Goal: Task Accomplishment & Management: Use online tool/utility

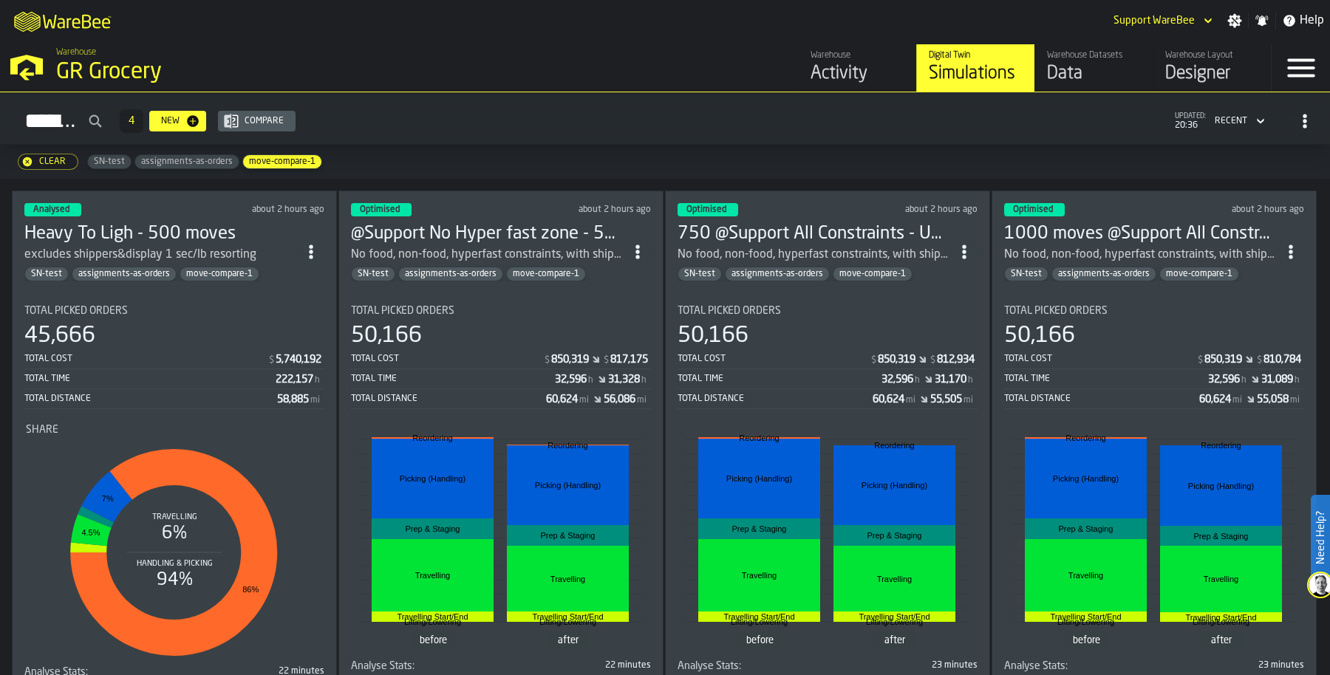
click at [318, 246] on icon "ItemListCard-DashboardItemContainer" at bounding box center [311, 252] width 15 height 15
click at [296, 352] on div "Duplicate" at bounding box center [280, 349] width 77 height 18
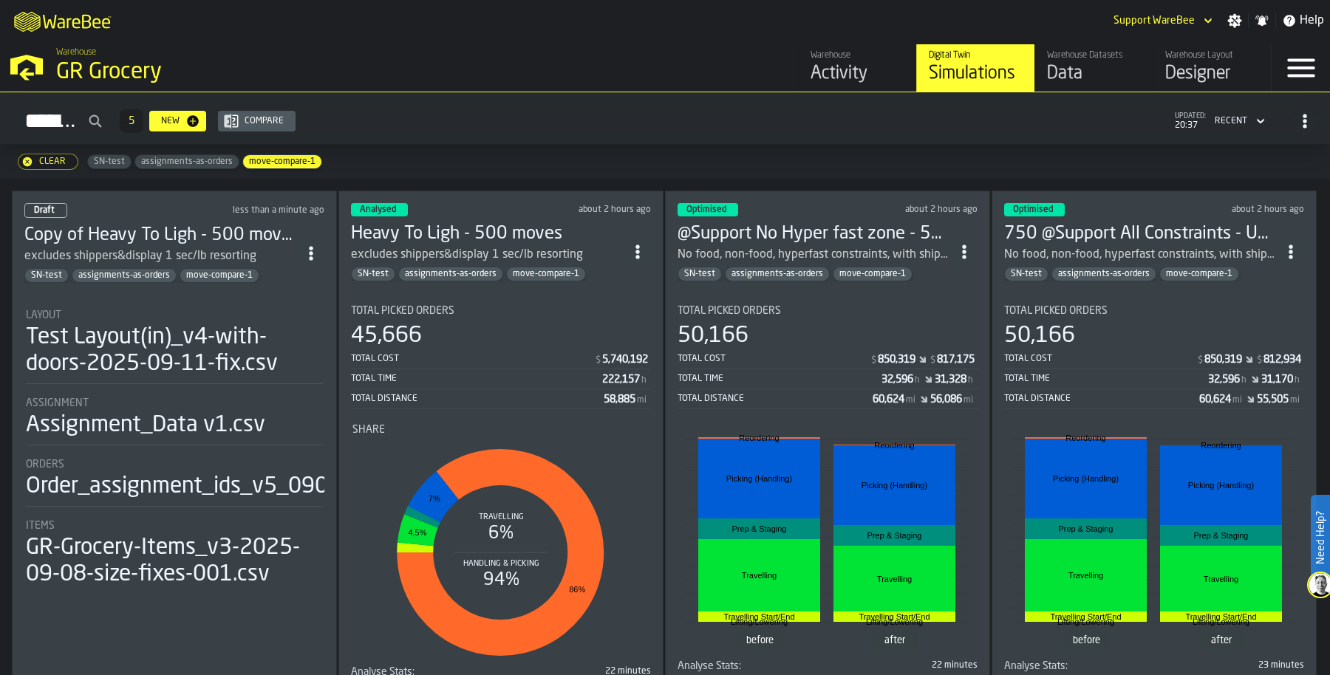
click at [236, 320] on div "Layout Test Layout(in)_v4-with-doors-2025-09-11-fix.csv" at bounding box center [174, 344] width 297 height 68
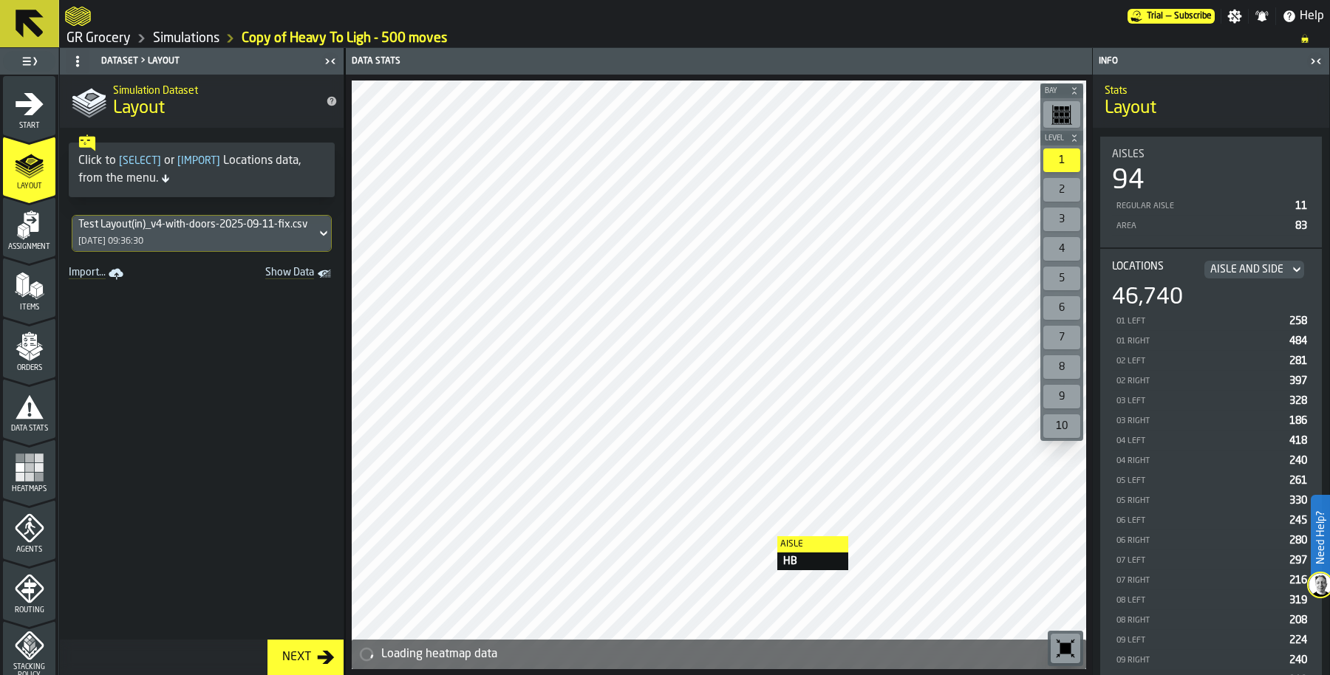
scroll to position [261, 0]
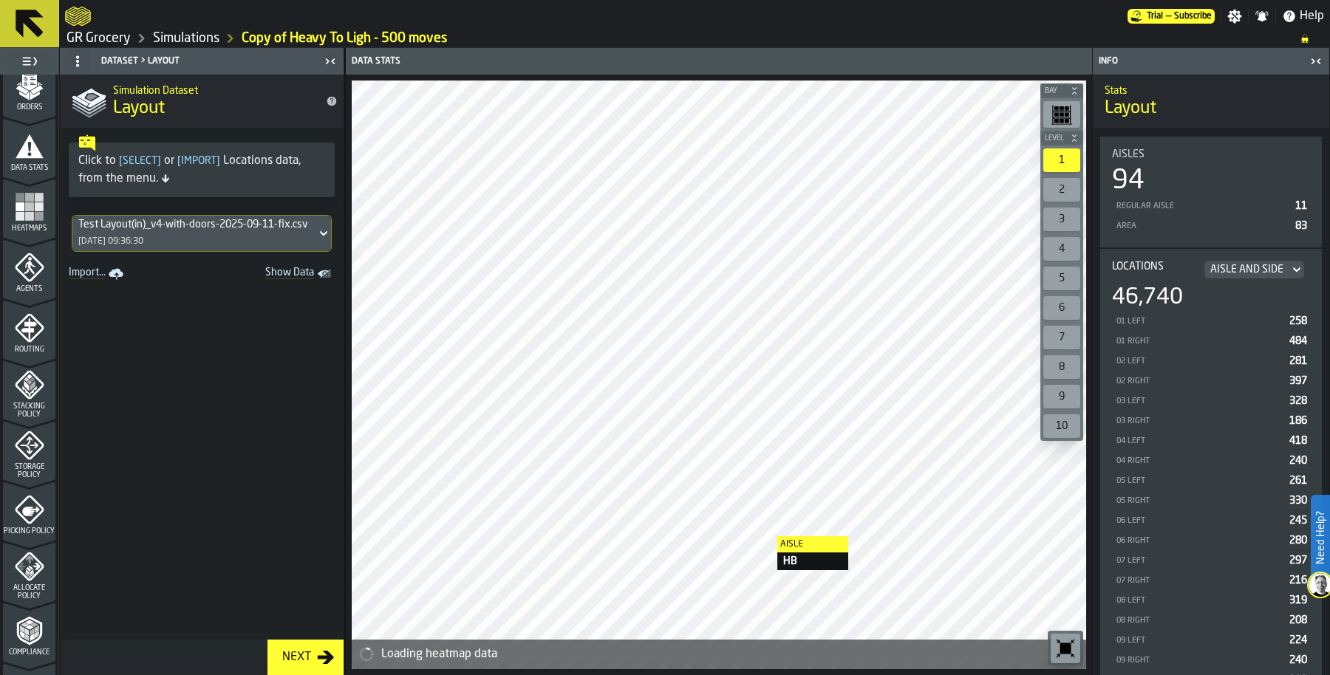
click at [18, 269] on icon "menu Agents" at bounding box center [30, 268] width 30 height 30
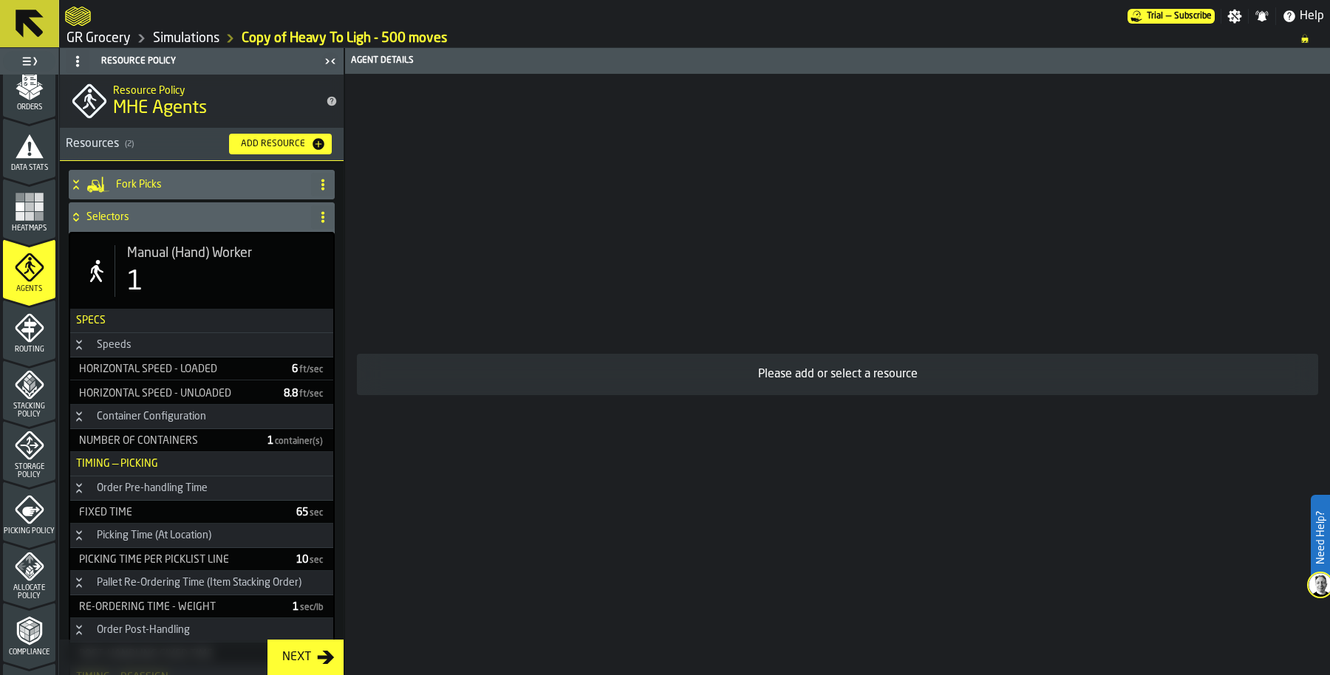
click at [171, 256] on span "Manual (Hand) Worker" at bounding box center [189, 253] width 125 height 16
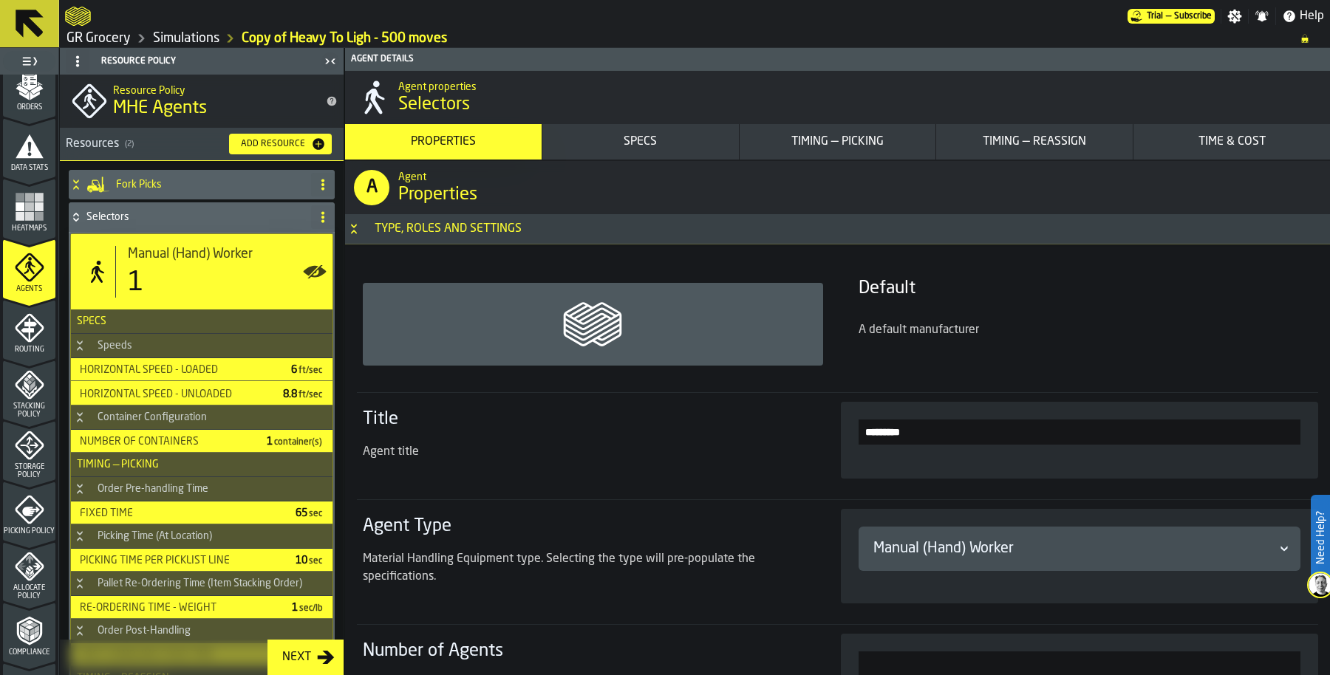
click at [880, 141] on div "Timing — Picking" at bounding box center [837, 142] width 185 height 18
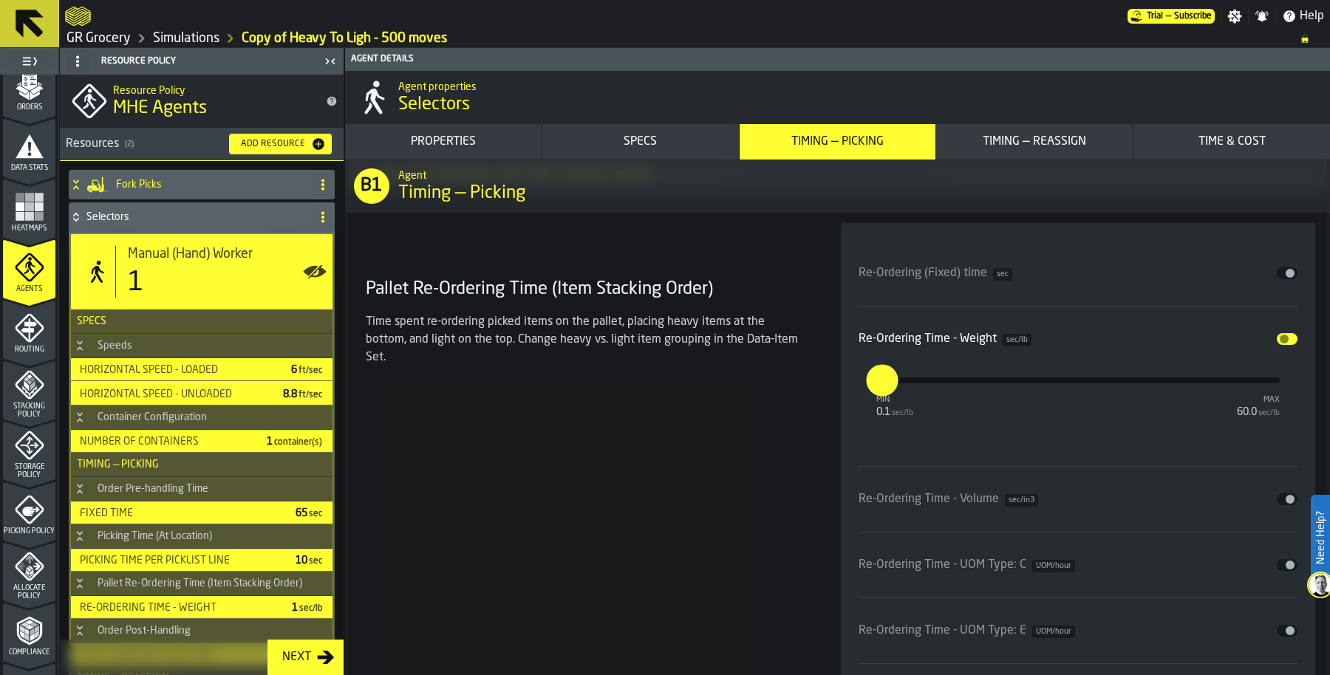
scroll to position [4628, 0]
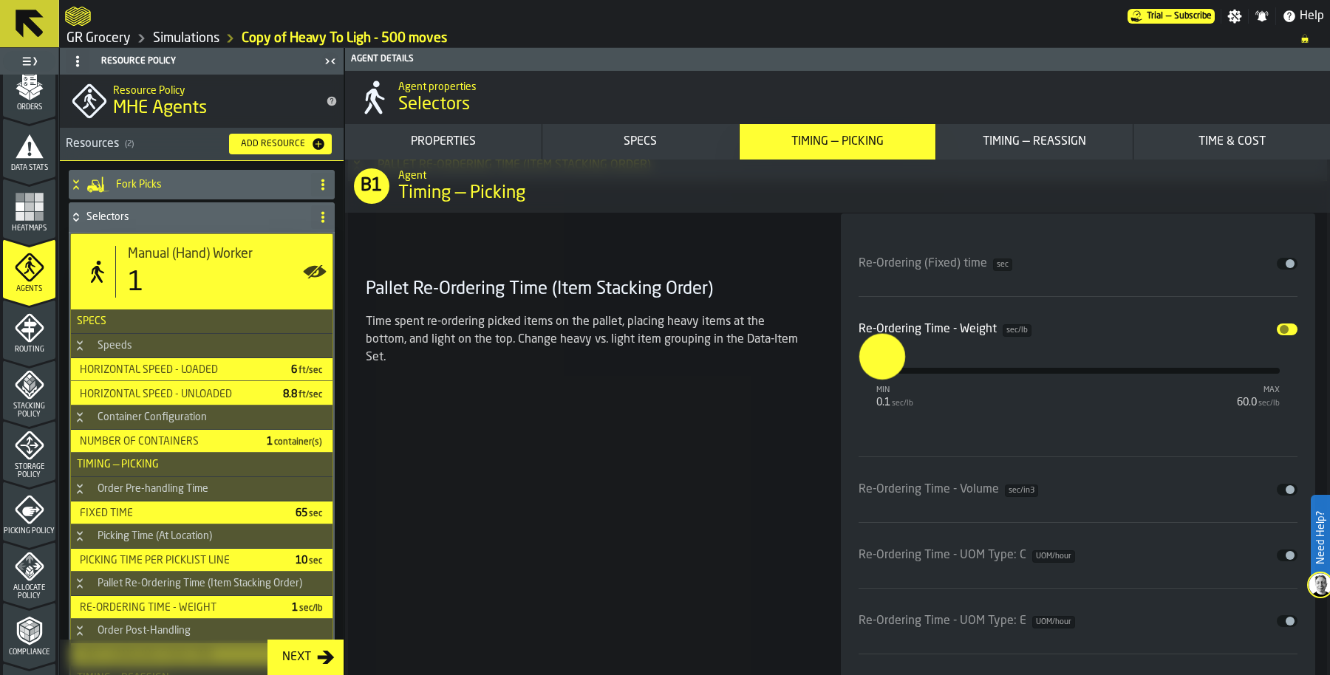
click at [879, 371] on input "*" at bounding box center [870, 357] width 23 height 46
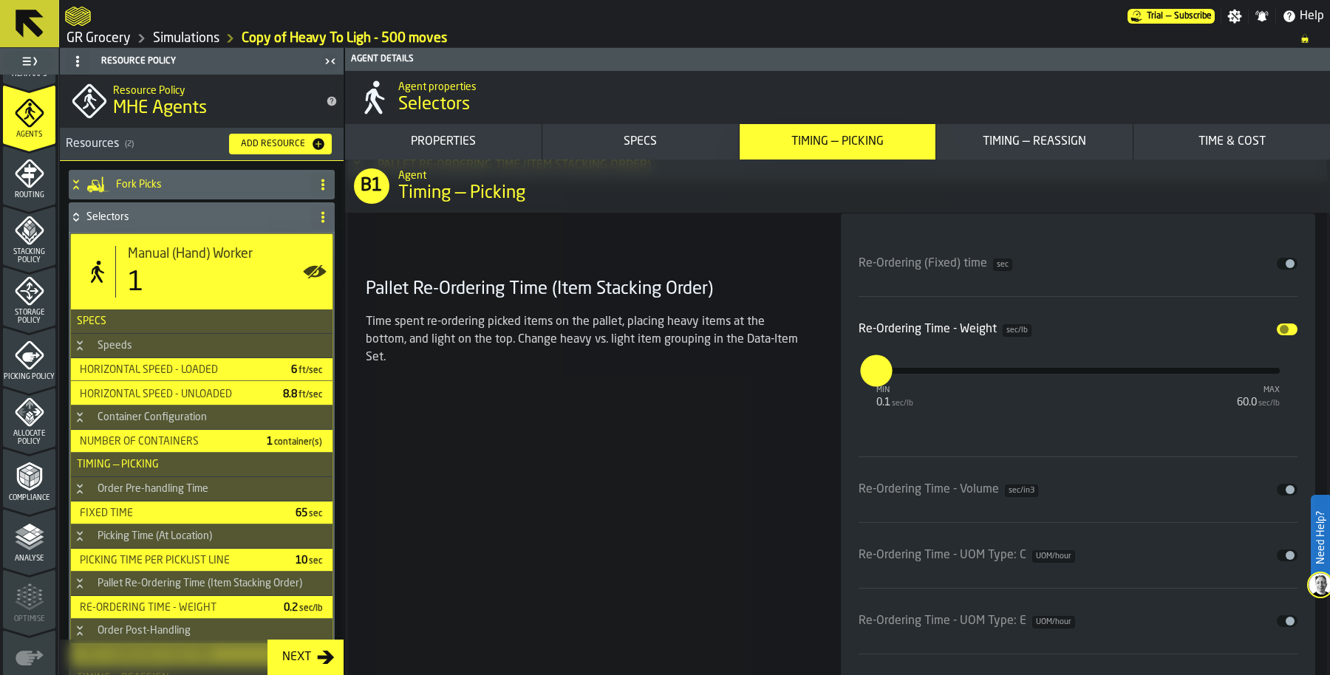
scroll to position [491, 0]
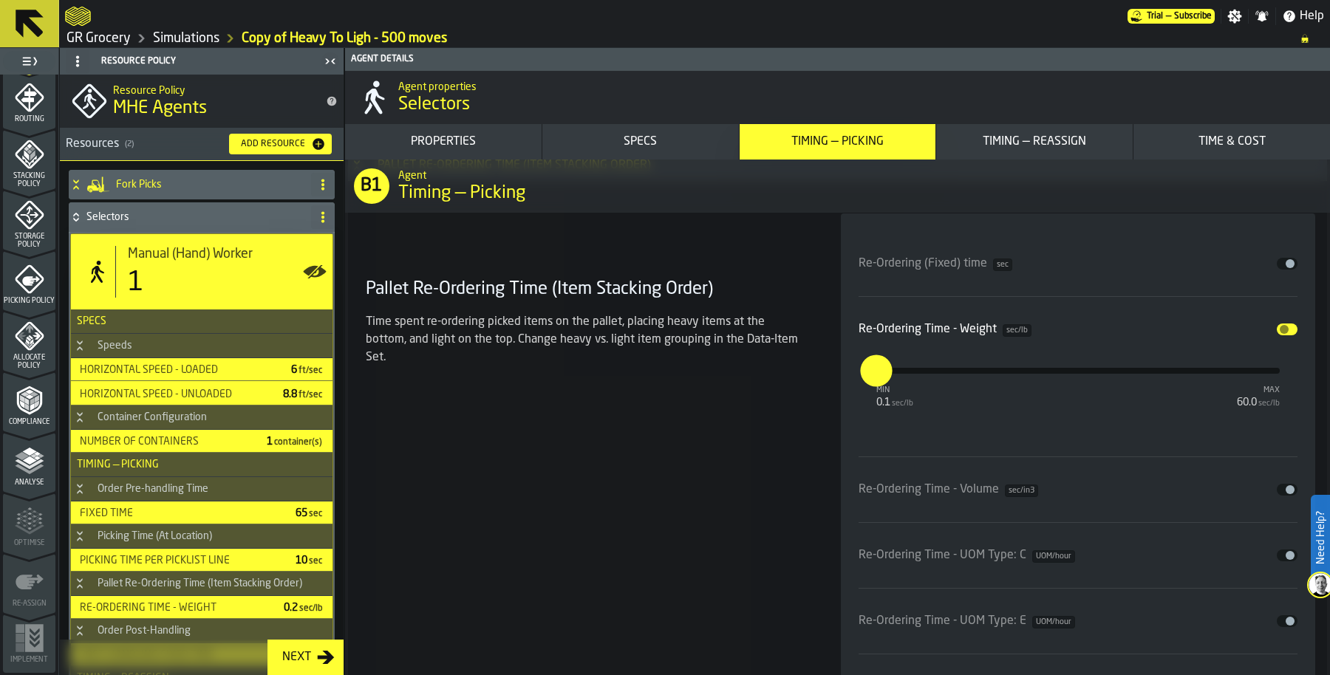
type input "***"
click at [22, 468] on polyline "menu Analyse" at bounding box center [29, 470] width 29 height 10
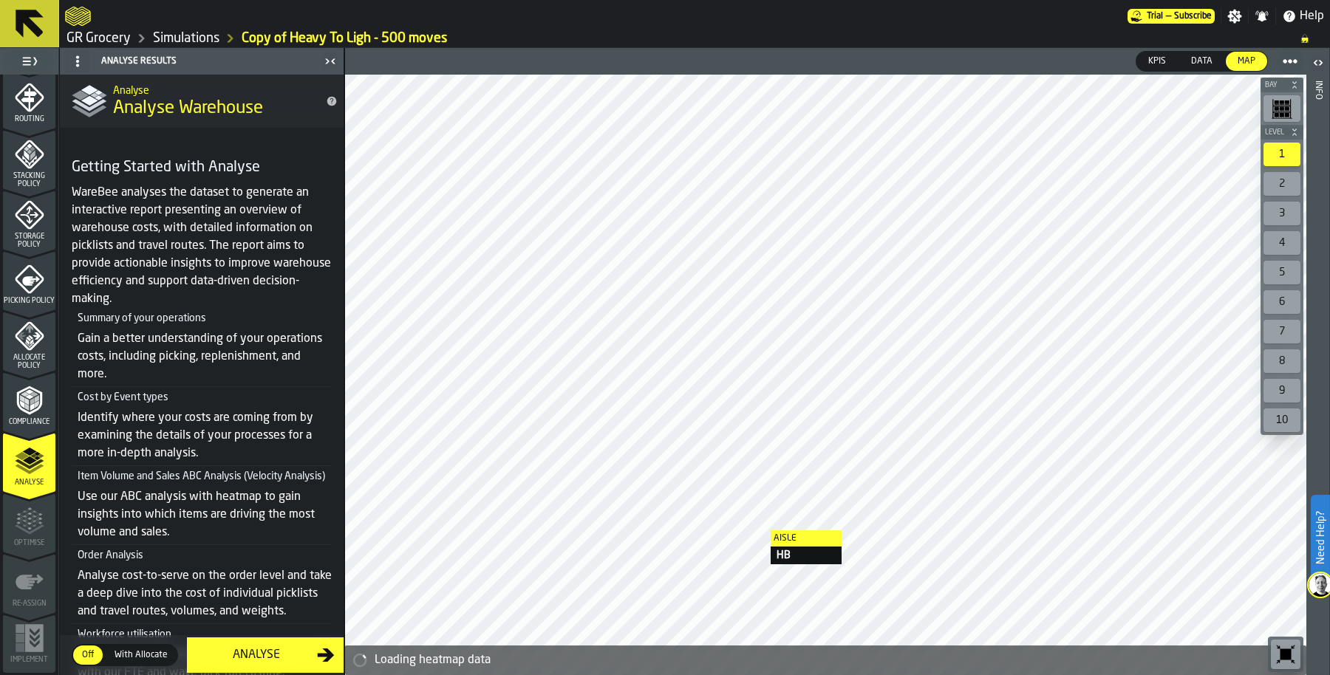
click at [250, 667] on button "Analyse" at bounding box center [265, 655] width 157 height 35
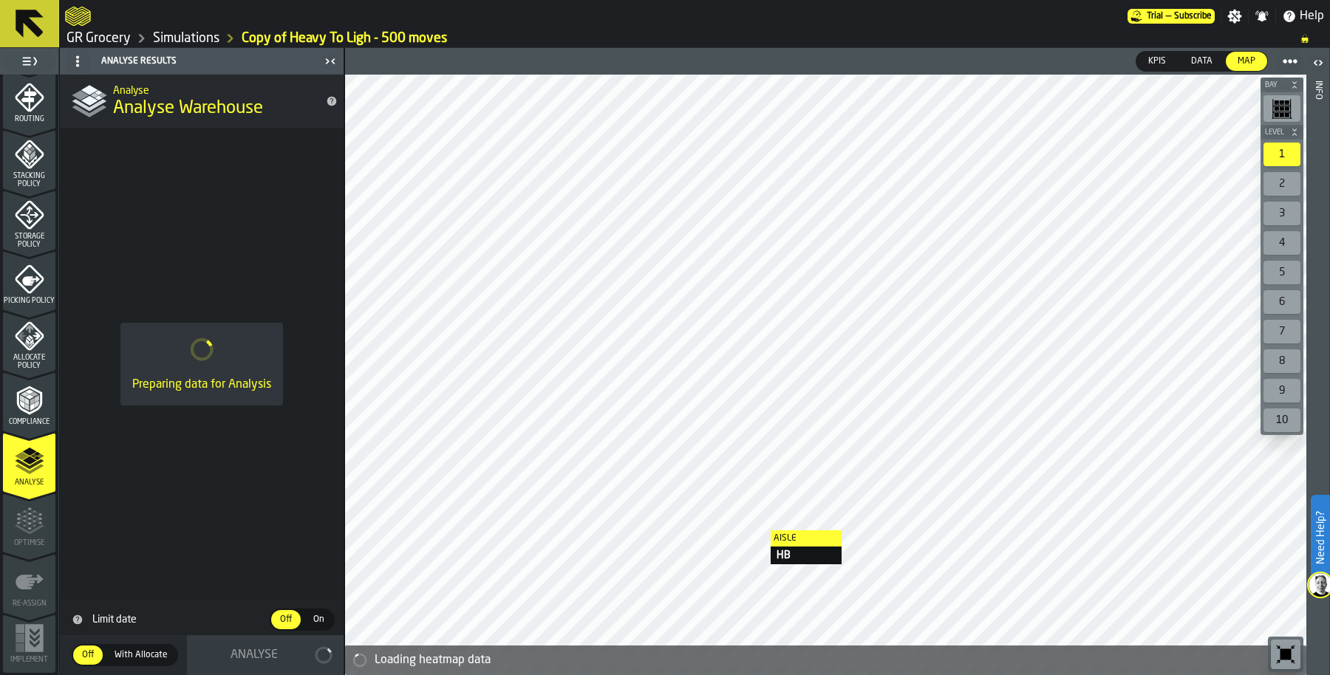
click at [200, 41] on link "Simulations" at bounding box center [186, 38] width 66 height 16
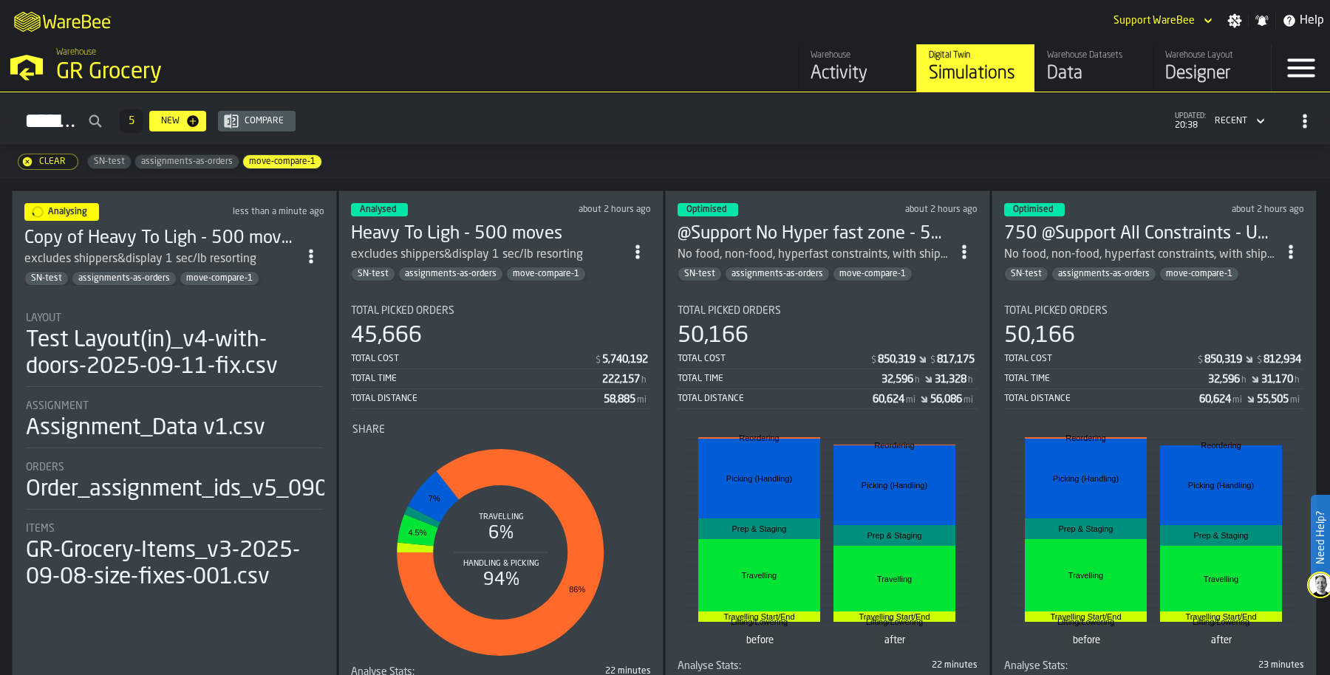
click at [637, 245] on icon "ItemListCard-DashboardItemContainer" at bounding box center [637, 252] width 15 height 15
click at [610, 313] on div "Delete" at bounding box center [605, 313] width 77 height 18
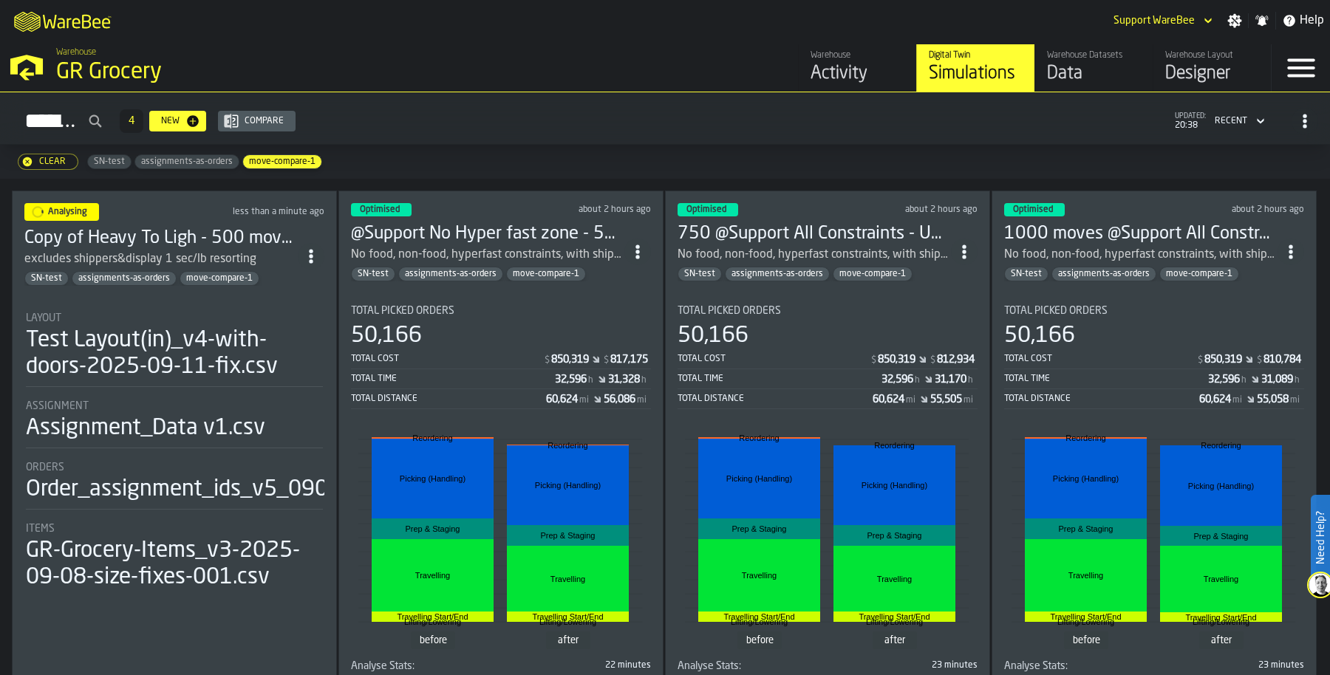
click at [600, 30] on div "M A K I N G W A R E H O U S E S M O R E EF F I C I E N T Support WareBee Settin…" at bounding box center [665, 20] width 1330 height 41
